Goal: Task Accomplishment & Management: Manage account settings

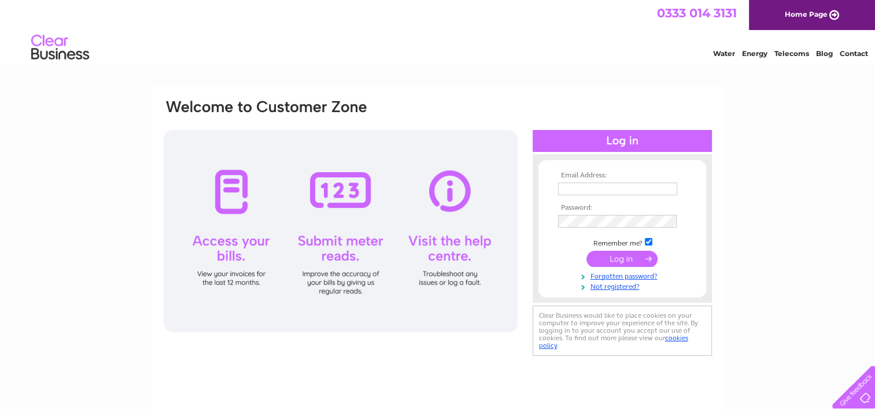
type input "[EMAIL_ADDRESS][DOMAIN_NAME]"
click at [633, 258] on input "submit" at bounding box center [621, 259] width 71 height 16
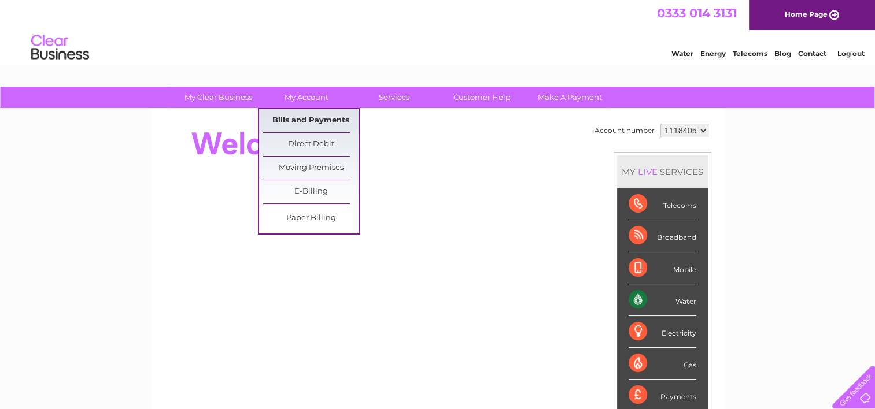
click at [330, 121] on link "Bills and Payments" at bounding box center [310, 120] width 95 height 23
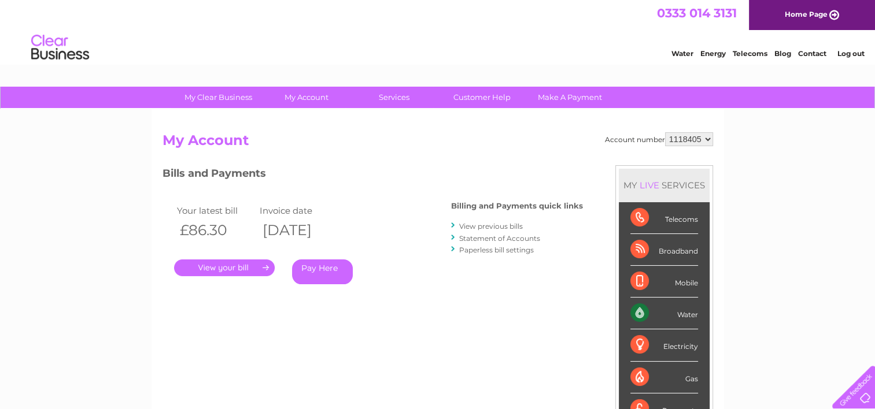
click at [250, 268] on link "." at bounding box center [224, 268] width 101 height 17
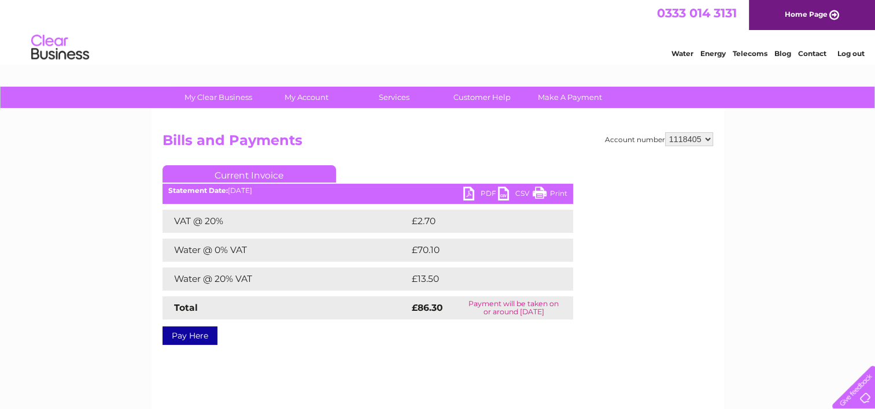
click at [482, 197] on link "PDF" at bounding box center [480, 195] width 35 height 17
click at [852, 54] on link "Log out" at bounding box center [850, 53] width 27 height 9
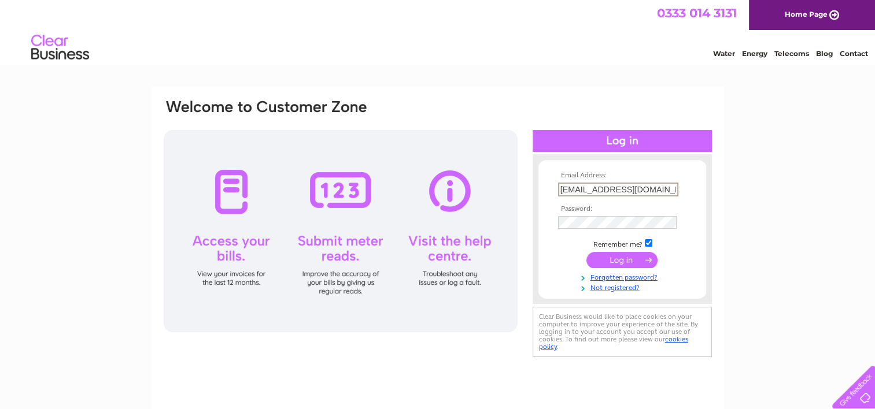
click at [671, 192] on input "mckaysminimarket@gmail.com" at bounding box center [618, 190] width 120 height 14
type input "stevie_mckay@hotmail.co.uk"
click at [613, 260] on input "submit" at bounding box center [621, 259] width 71 height 16
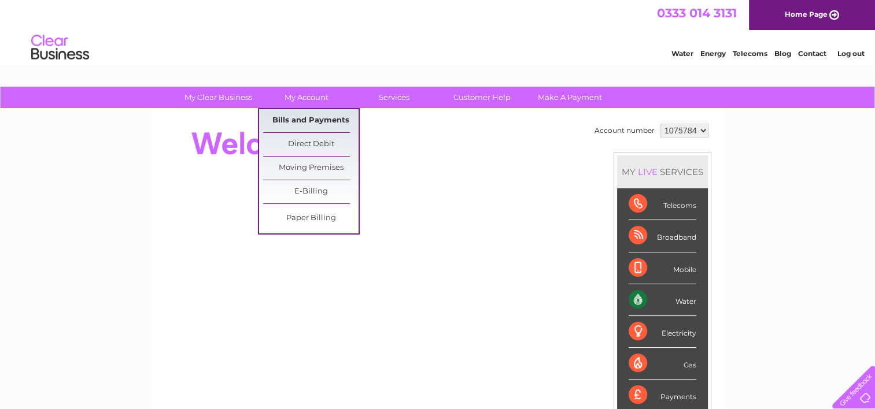
click at [335, 122] on link "Bills and Payments" at bounding box center [310, 120] width 95 height 23
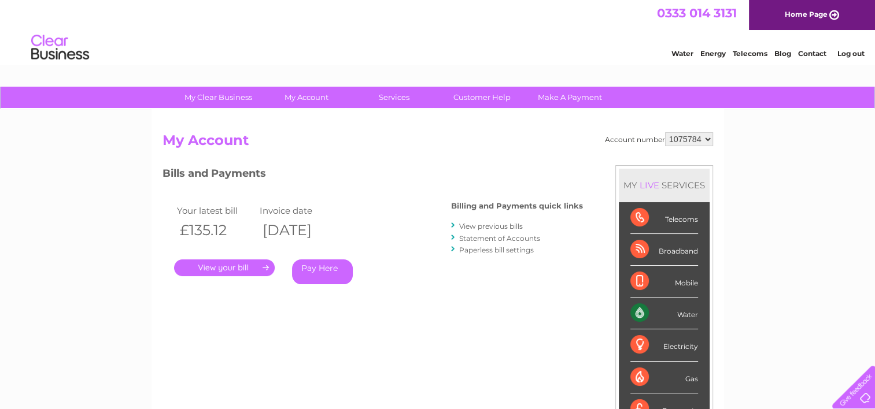
click at [241, 268] on link "." at bounding box center [224, 268] width 101 height 17
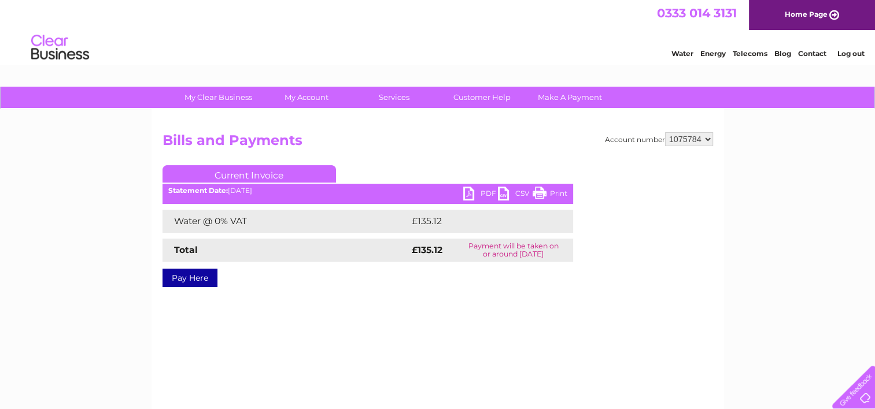
click at [483, 190] on link "PDF" at bounding box center [480, 195] width 35 height 17
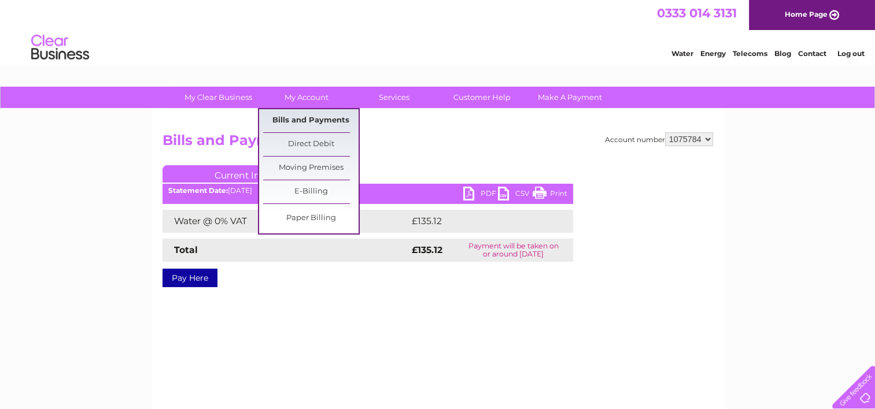
click at [315, 120] on link "Bills and Payments" at bounding box center [310, 120] width 95 height 23
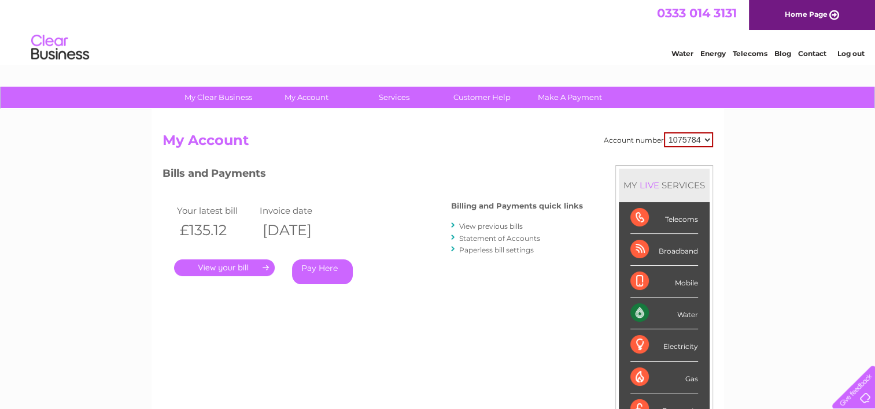
click at [479, 227] on link "View previous bills" at bounding box center [491, 226] width 64 height 9
